Goal: Navigation & Orientation: Find specific page/section

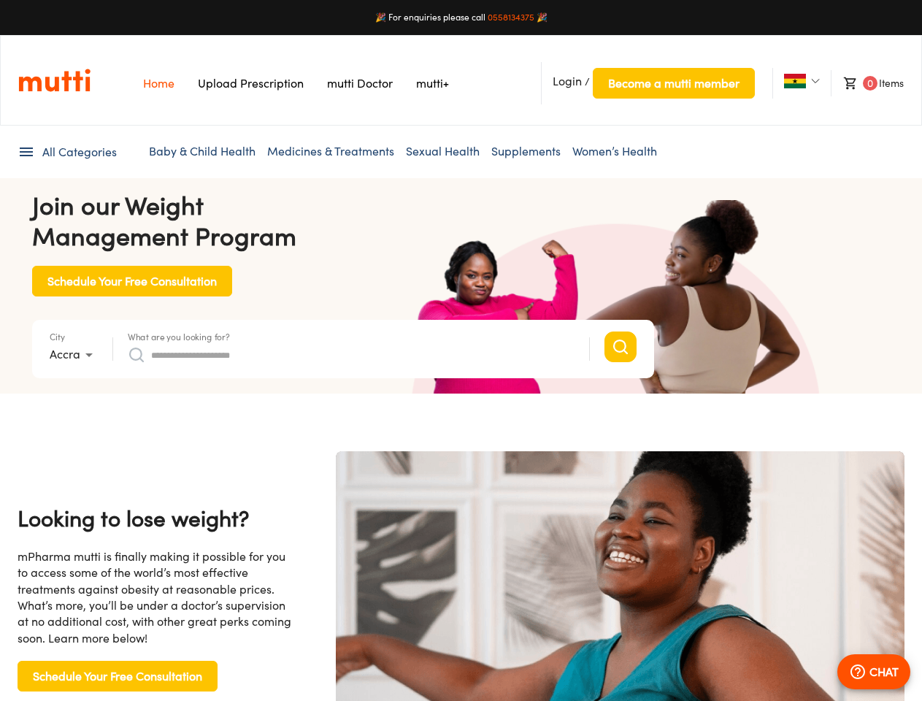
scroll to position [0, 3007]
click at [567, 81] on span "Login" at bounding box center [566, 81] width 29 height 15
click at [673, 83] on span "Become a mutti member" at bounding box center [673, 83] width 131 height 20
click at [794, 81] on img at bounding box center [795, 81] width 22 height 15
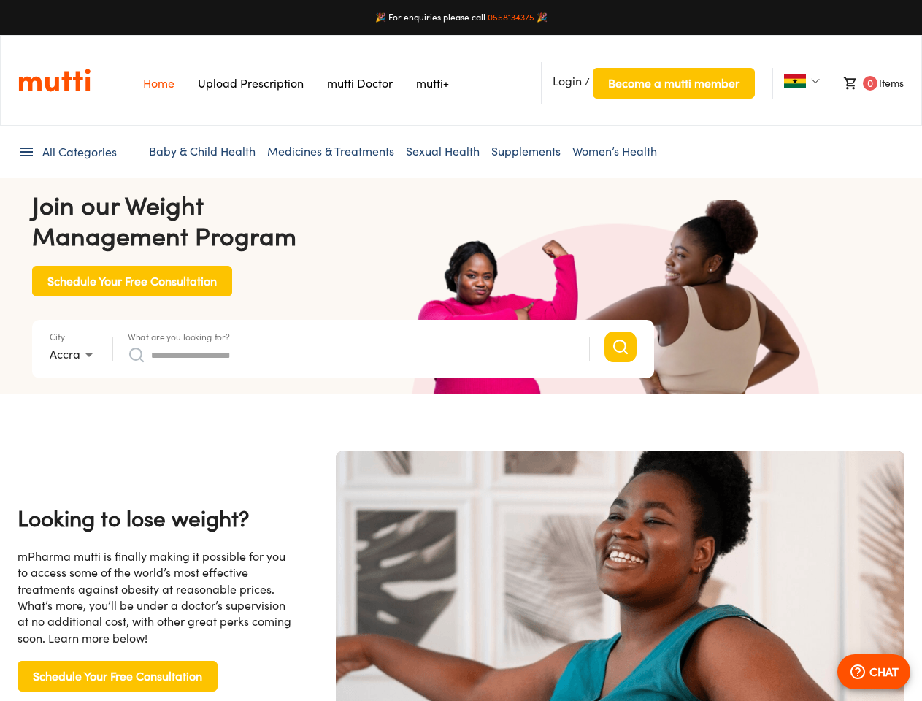
click at [866, 83] on span "0" at bounding box center [870, 83] width 15 height 15
click at [66, 152] on span "All Categories" at bounding box center [79, 152] width 74 height 17
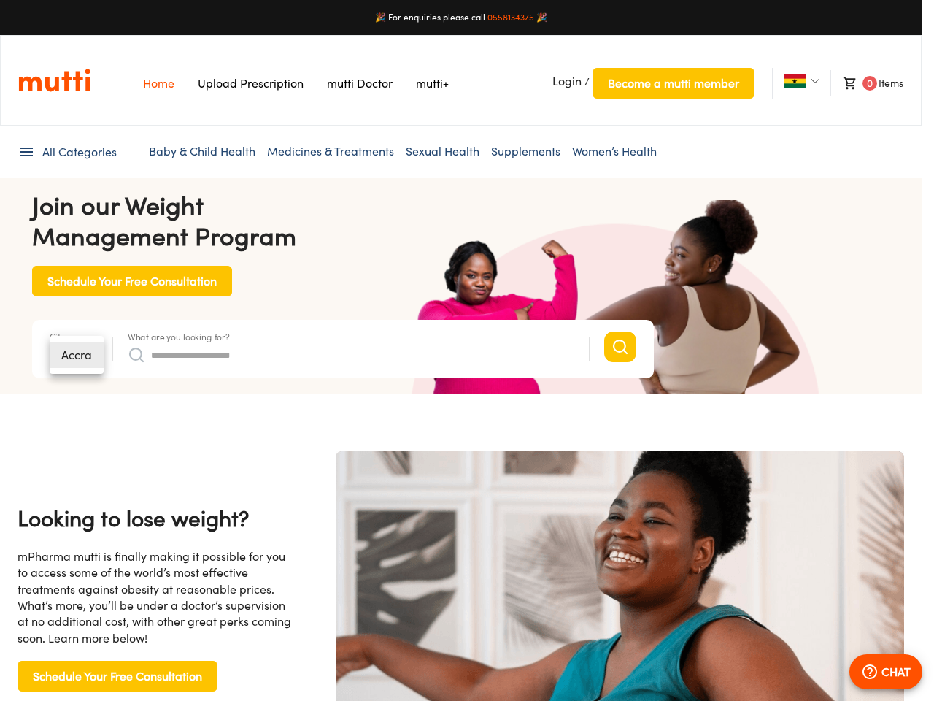
click at [179, 336] on div at bounding box center [467, 350] width 934 height 701
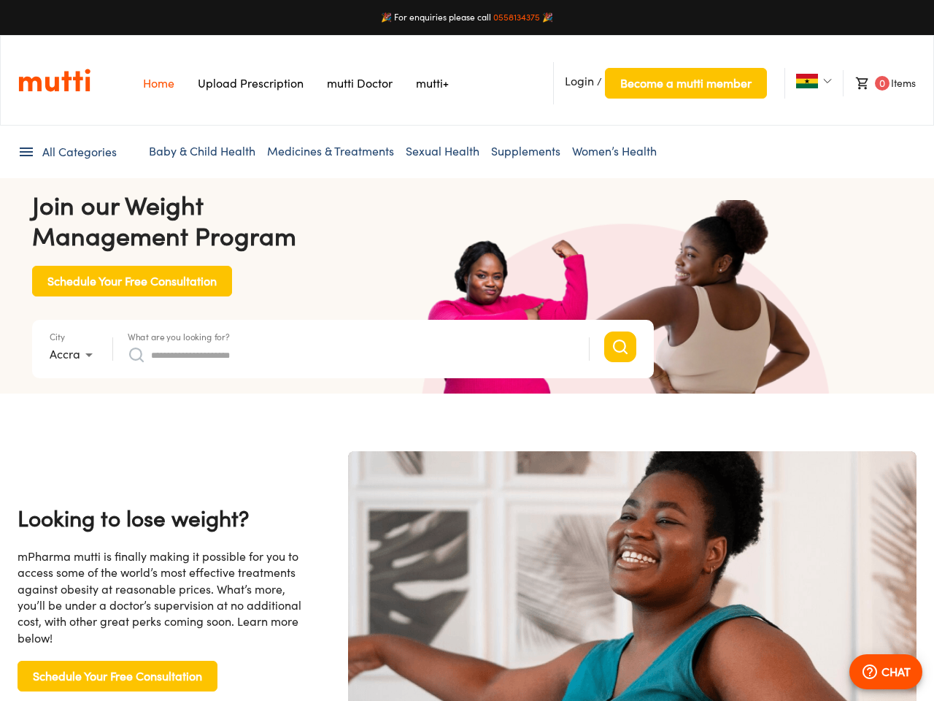
click at [351, 355] on input "What are you looking for?" at bounding box center [362, 354] width 423 height 23
click at [882, 671] on p "CHAT" at bounding box center [896, 672] width 29 height 18
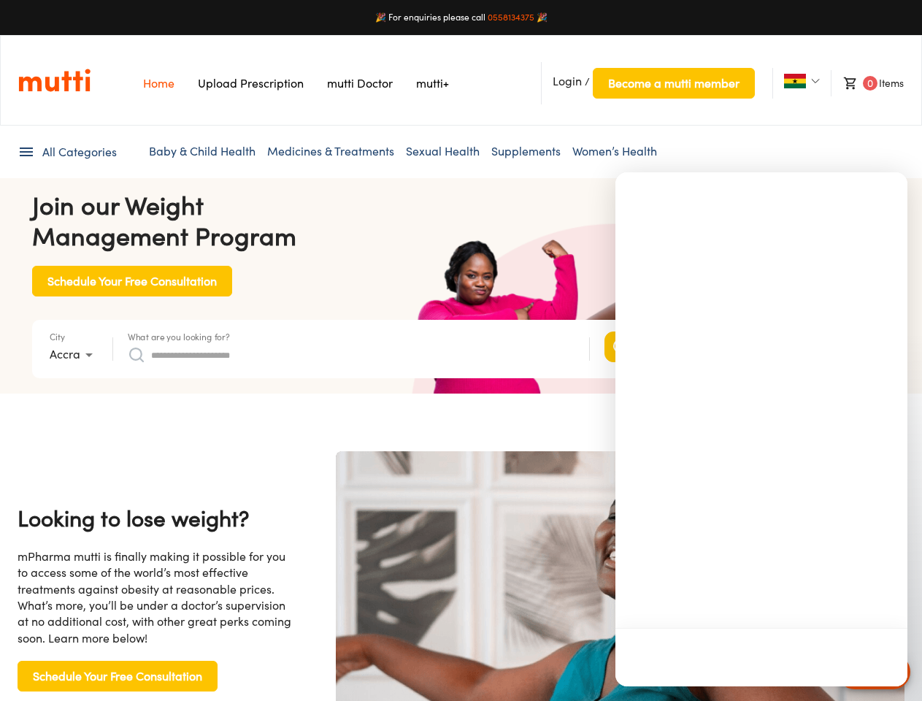
scroll to position [0, 759]
